Goal: Check status

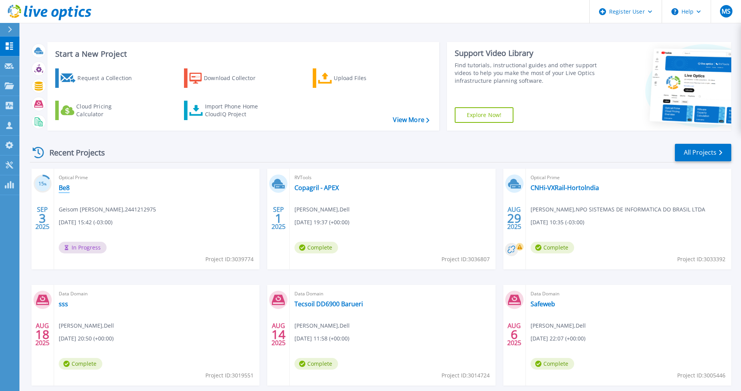
click at [63, 188] on link "Be8" at bounding box center [64, 188] width 11 height 8
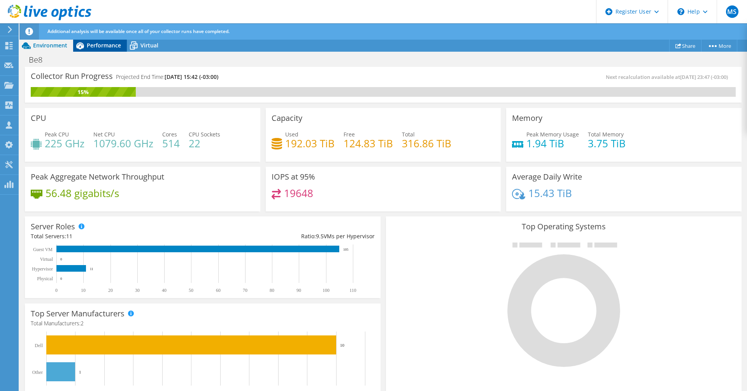
click at [106, 46] on span "Performance" at bounding box center [104, 45] width 34 height 7
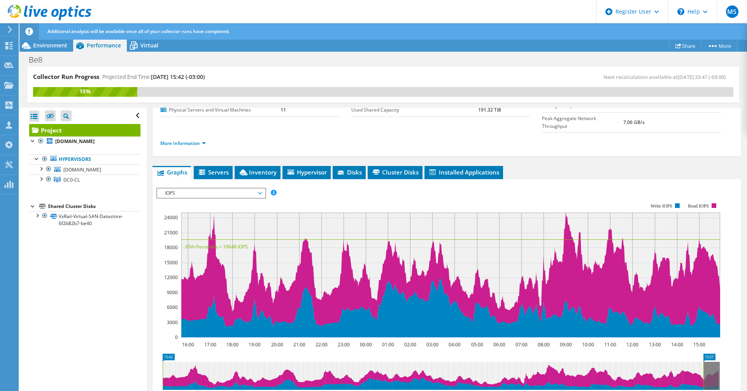
scroll to position [117, 0]
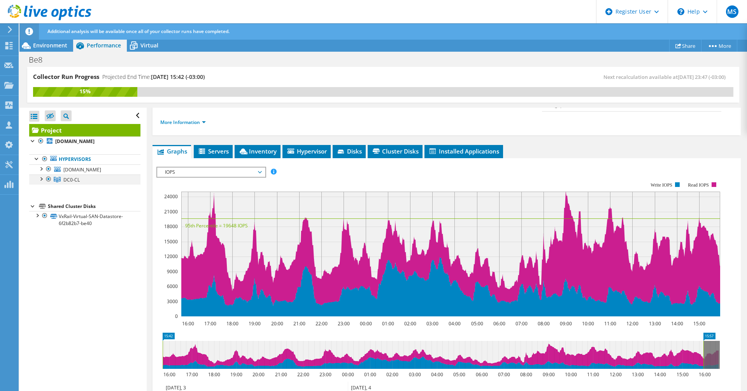
click at [42, 178] on div at bounding box center [41, 179] width 8 height 8
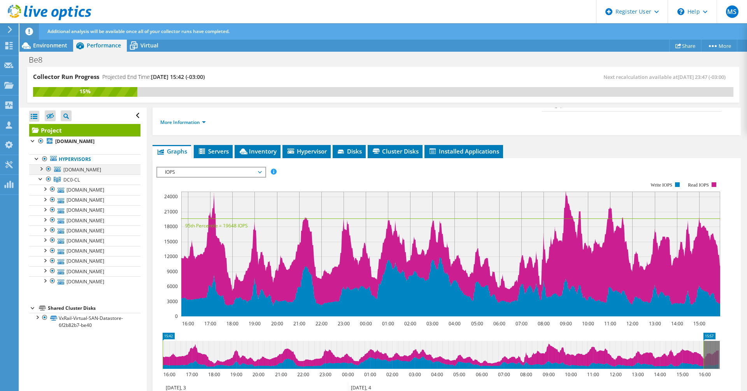
click at [48, 168] on div at bounding box center [49, 169] width 8 height 9
click at [41, 177] on div at bounding box center [41, 179] width 8 height 8
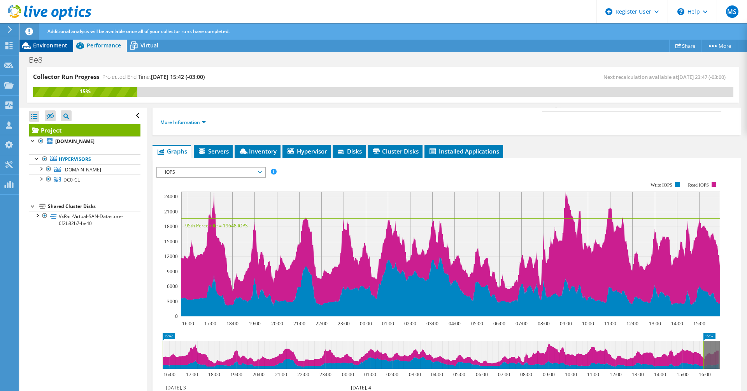
click at [48, 44] on span "Environment" at bounding box center [50, 45] width 34 height 7
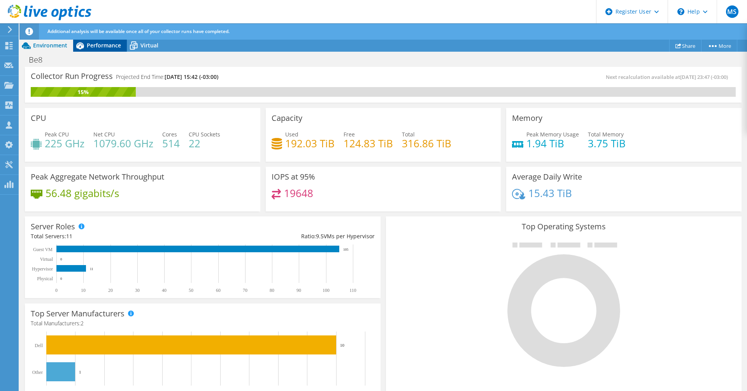
click at [102, 45] on span "Performance" at bounding box center [104, 45] width 34 height 7
